Goal: Information Seeking & Learning: Learn about a topic

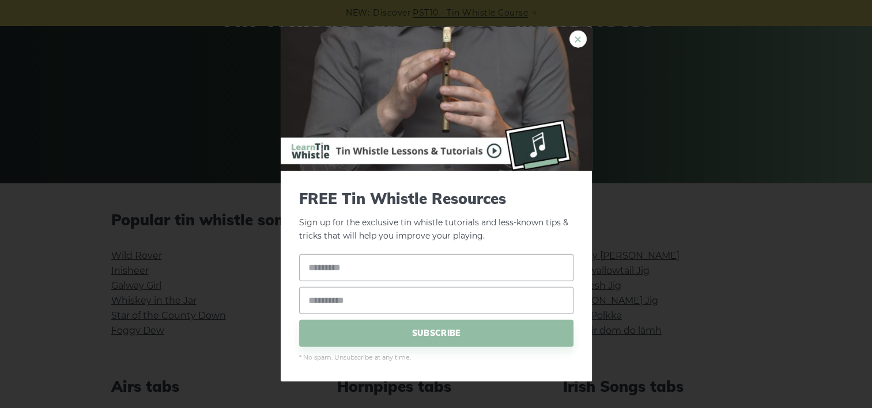
click at [578, 39] on link "×" at bounding box center [577, 39] width 17 height 17
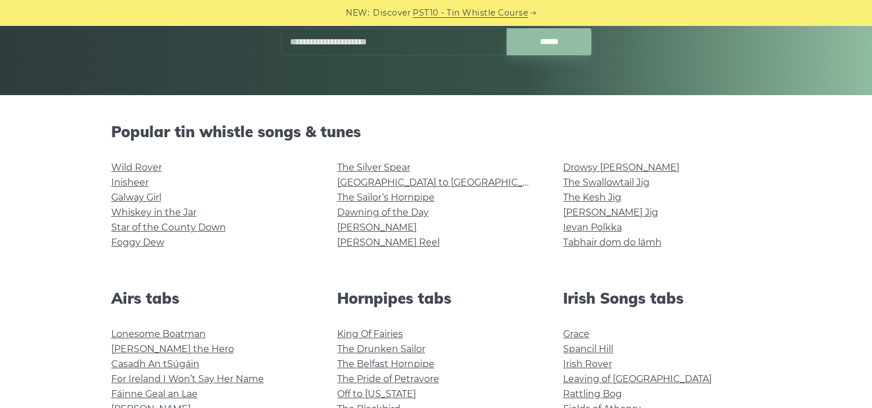
scroll to position [214, 0]
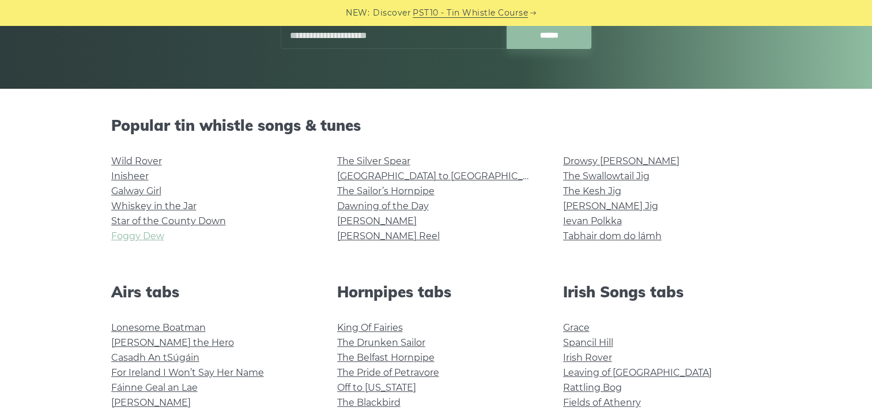
click at [145, 238] on link "Foggy Dew" at bounding box center [137, 236] width 53 height 11
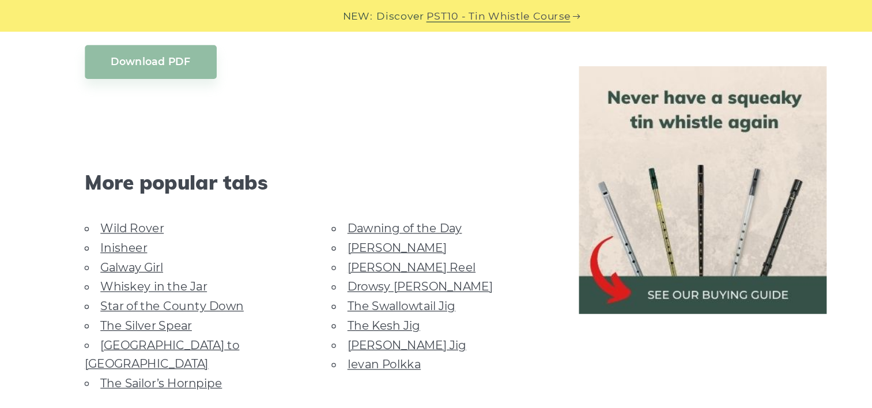
scroll to position [655, 0]
click at [404, 178] on link "Dawning of the Day" at bounding box center [396, 183] width 92 height 11
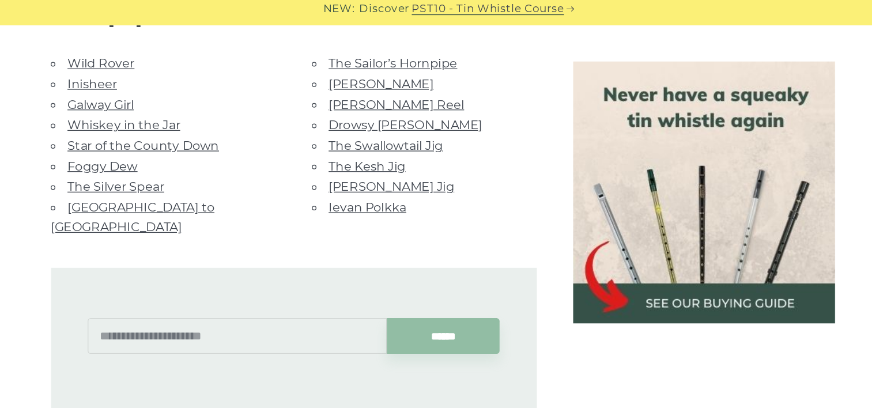
scroll to position [799, 0]
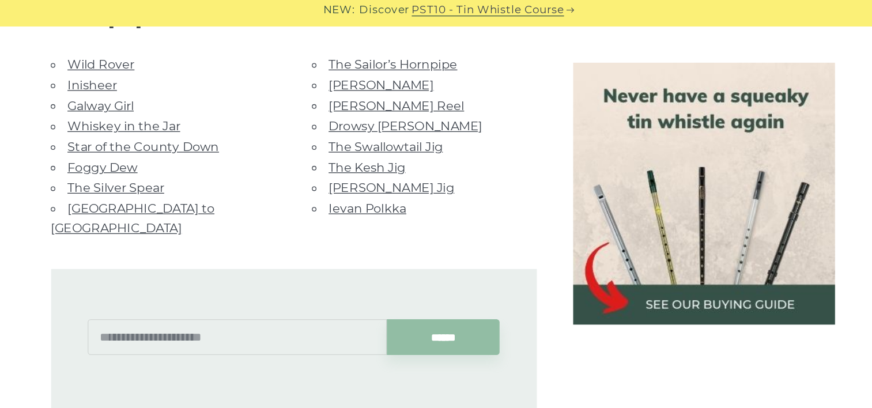
click at [201, 115] on link "Star of the County Down" at bounding box center [209, 116] width 115 height 11
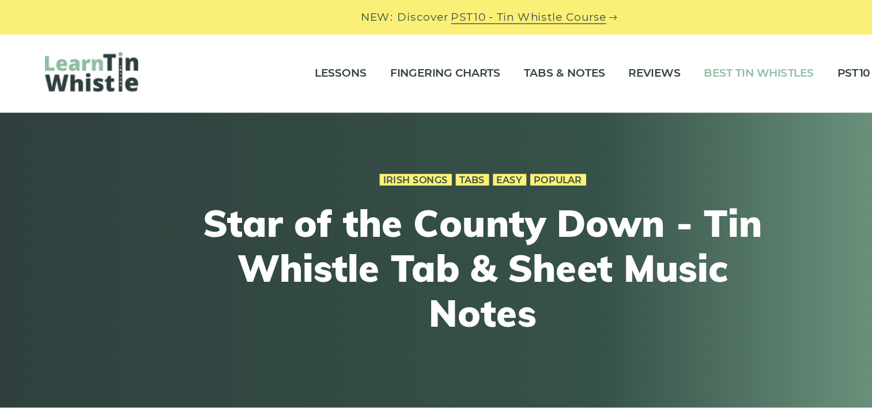
click at [655, 51] on link "Best Tin Whistles" at bounding box center [642, 54] width 82 height 29
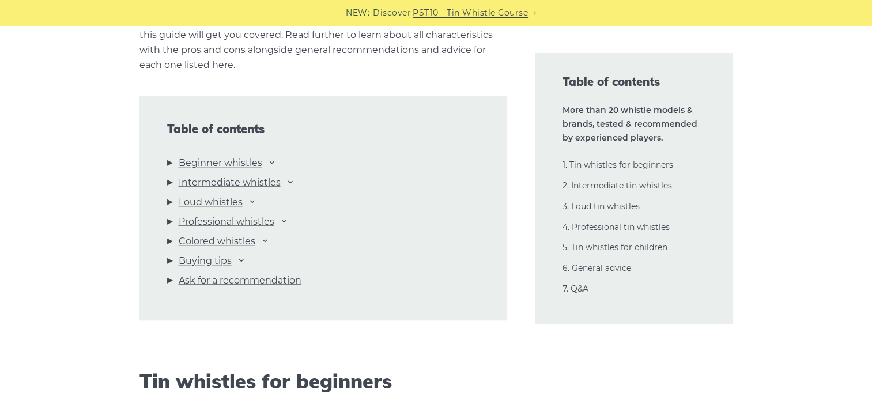
scroll to position [1219, 0]
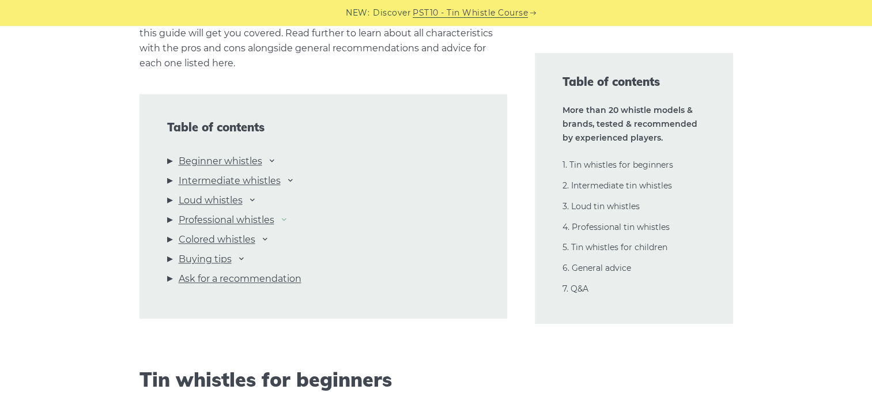
click at [288, 219] on icon at bounding box center [284, 218] width 9 height 9
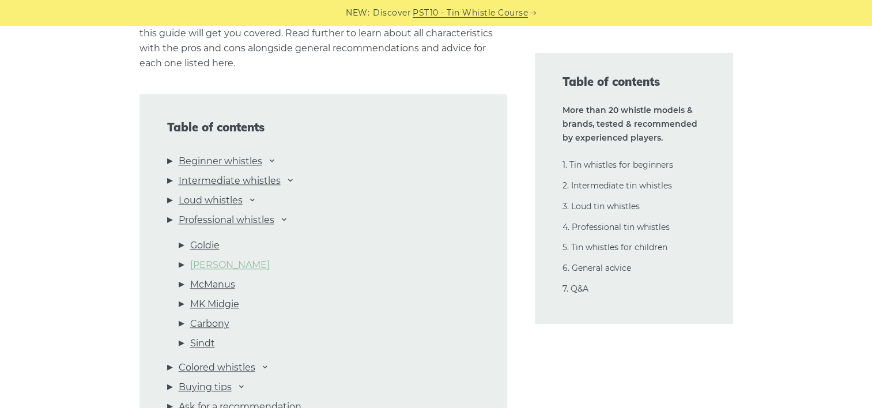
click at [210, 265] on link "Burke" at bounding box center [230, 265] width 80 height 15
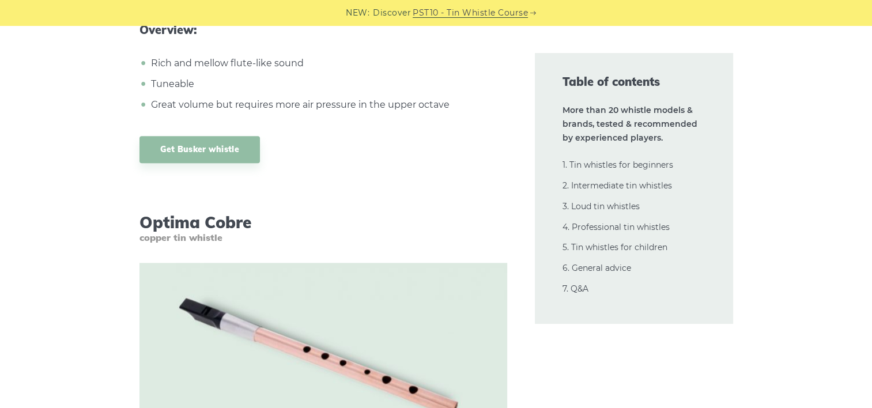
scroll to position [14018, 0]
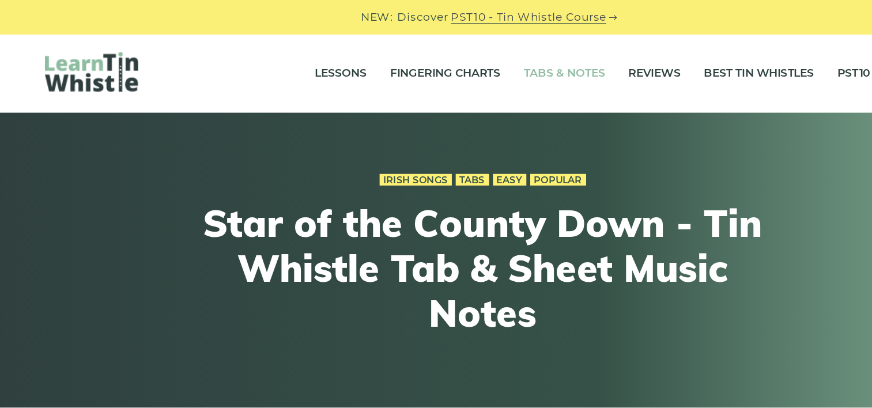
click at [507, 51] on link "Tabs & Notes" at bounding box center [497, 54] width 61 height 29
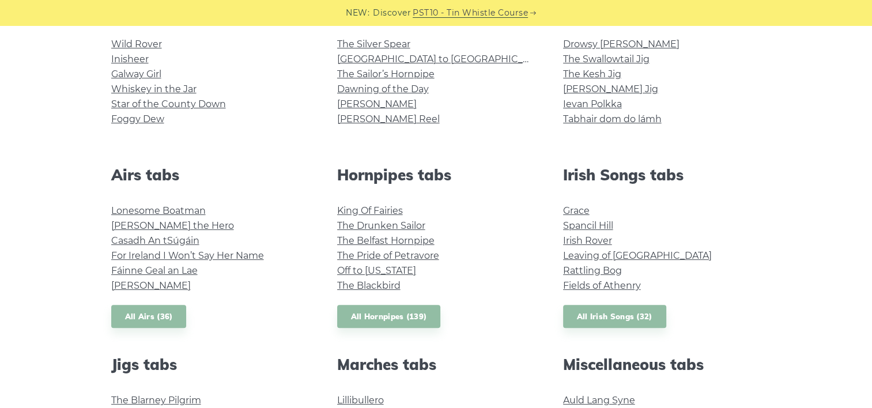
scroll to position [331, 0]
click at [595, 316] on link "All Irish Songs (32)" at bounding box center [614, 316] width 103 height 24
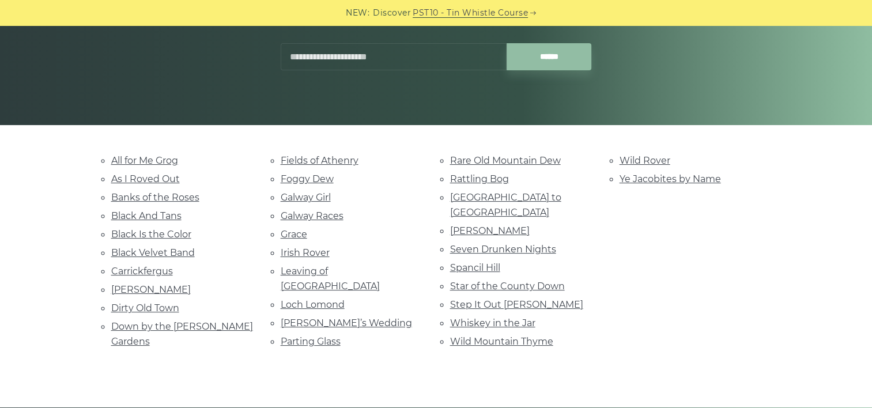
scroll to position [176, 0]
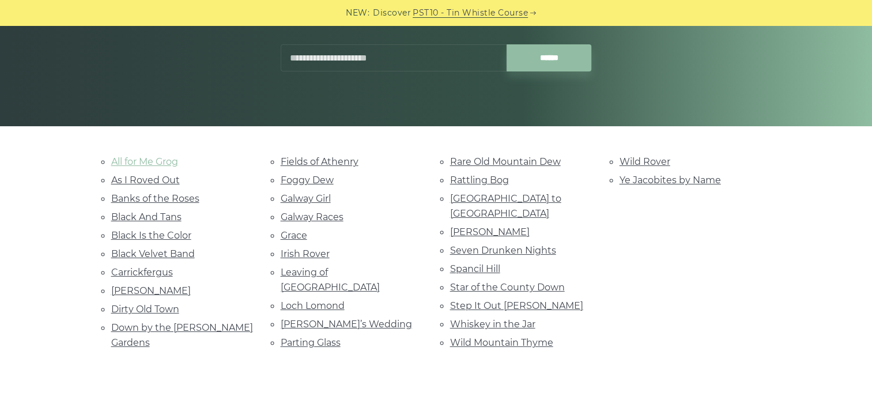
click at [146, 159] on link "All for Me Grog" at bounding box center [144, 161] width 67 height 11
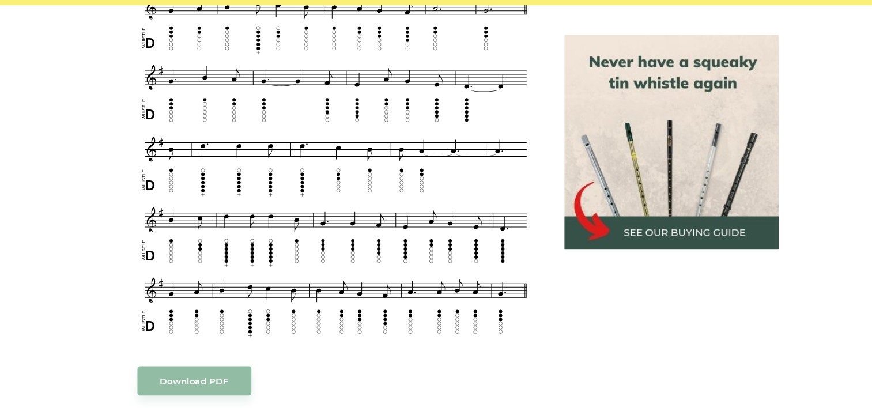
scroll to position [597, 0]
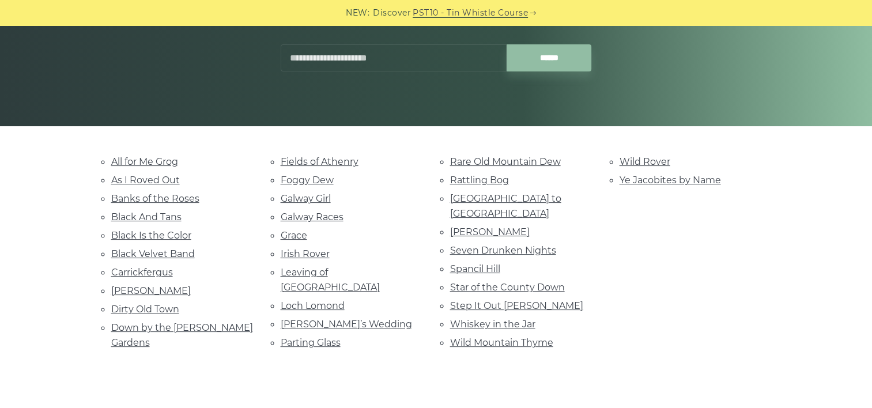
scroll to position [193, 0]
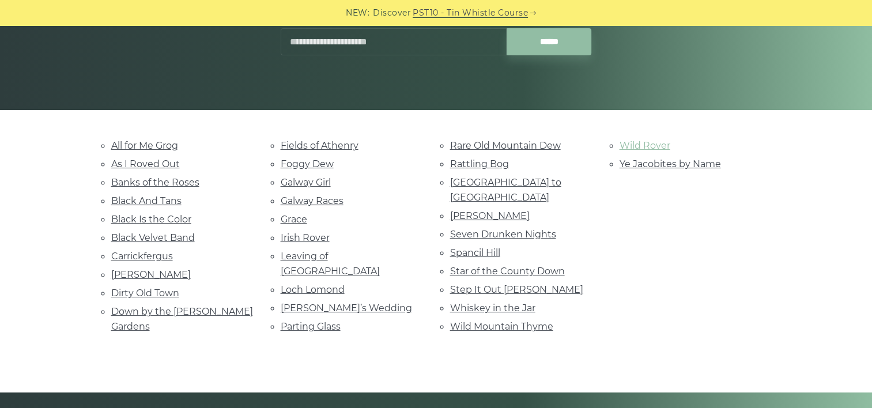
click at [628, 141] on link "Wild Rover" at bounding box center [645, 145] width 51 height 11
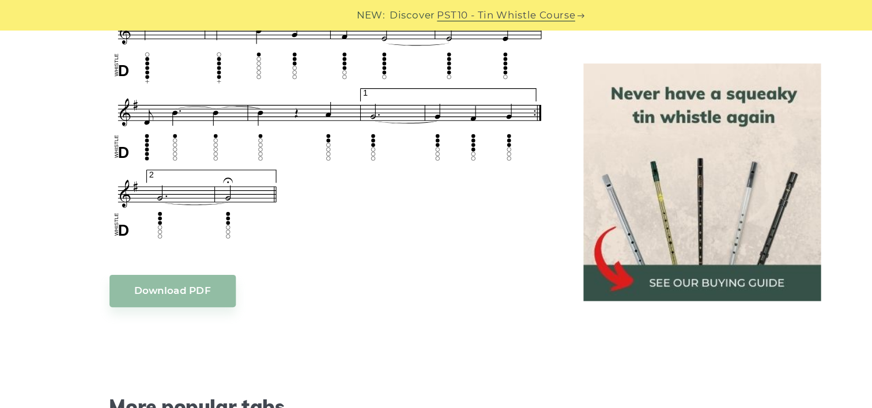
scroll to position [963, 0]
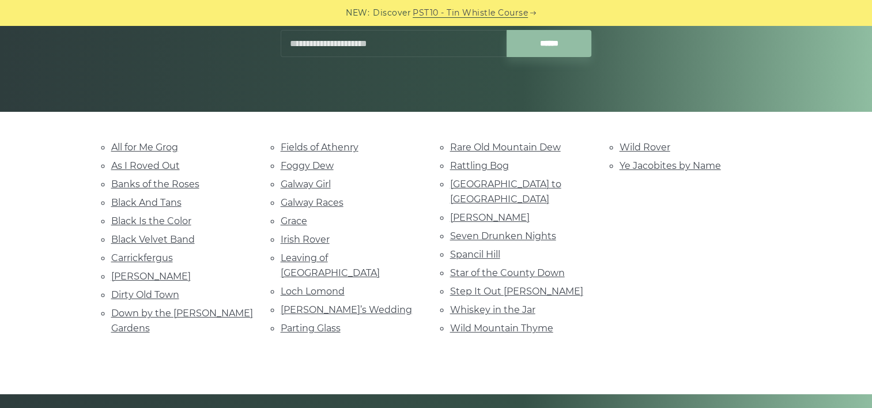
scroll to position [193, 0]
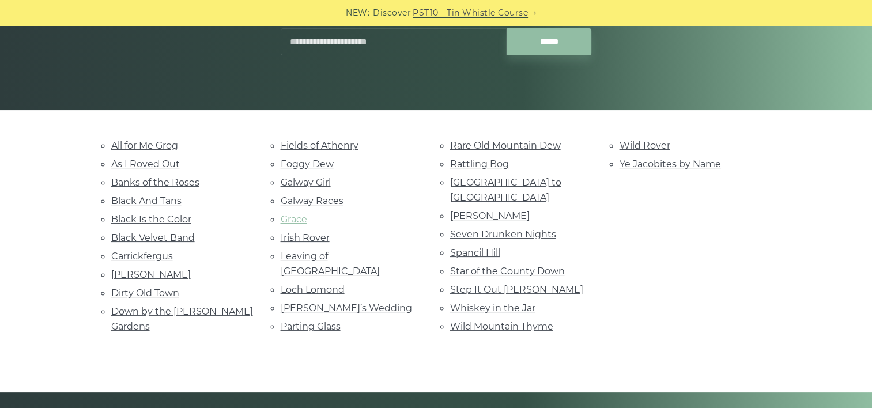
click at [299, 214] on link "Grace" at bounding box center [294, 219] width 27 height 11
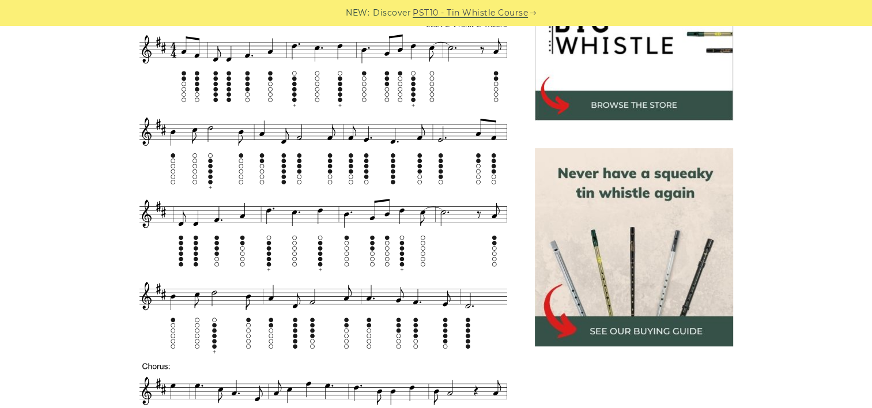
scroll to position [412, 0]
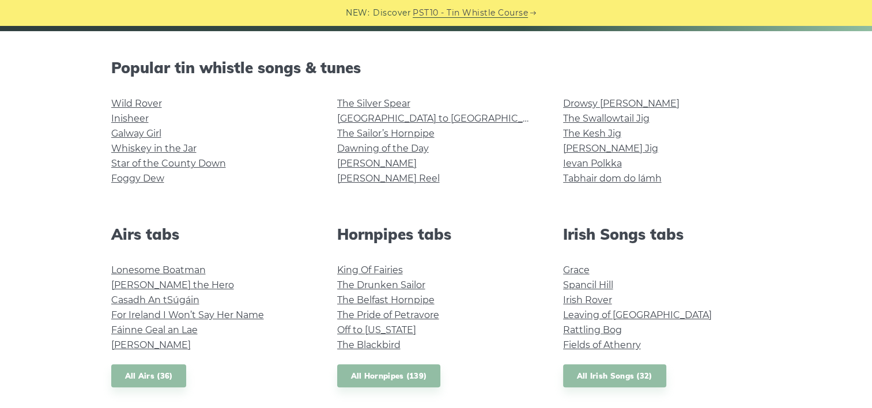
scroll to position [272, 0]
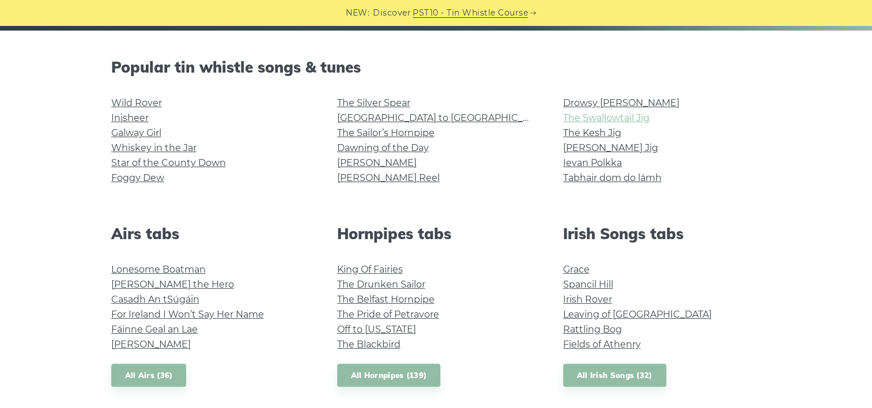
click at [641, 120] on link "The Swallowtail Jig" at bounding box center [606, 117] width 86 height 11
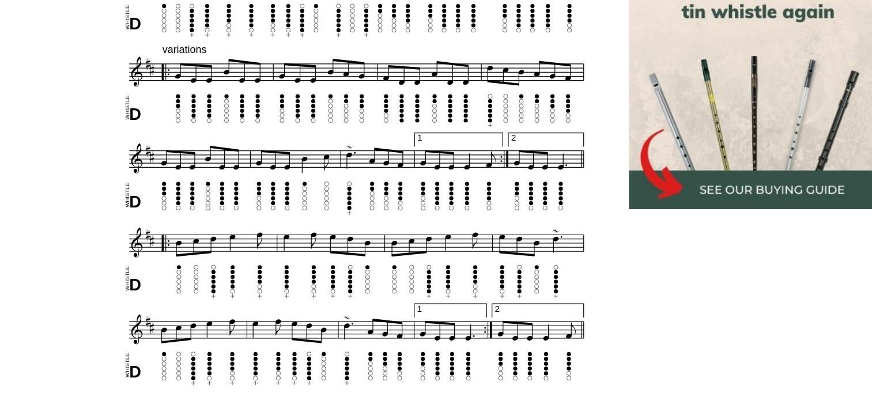
scroll to position [575, 0]
